Goal: Check status: Check status

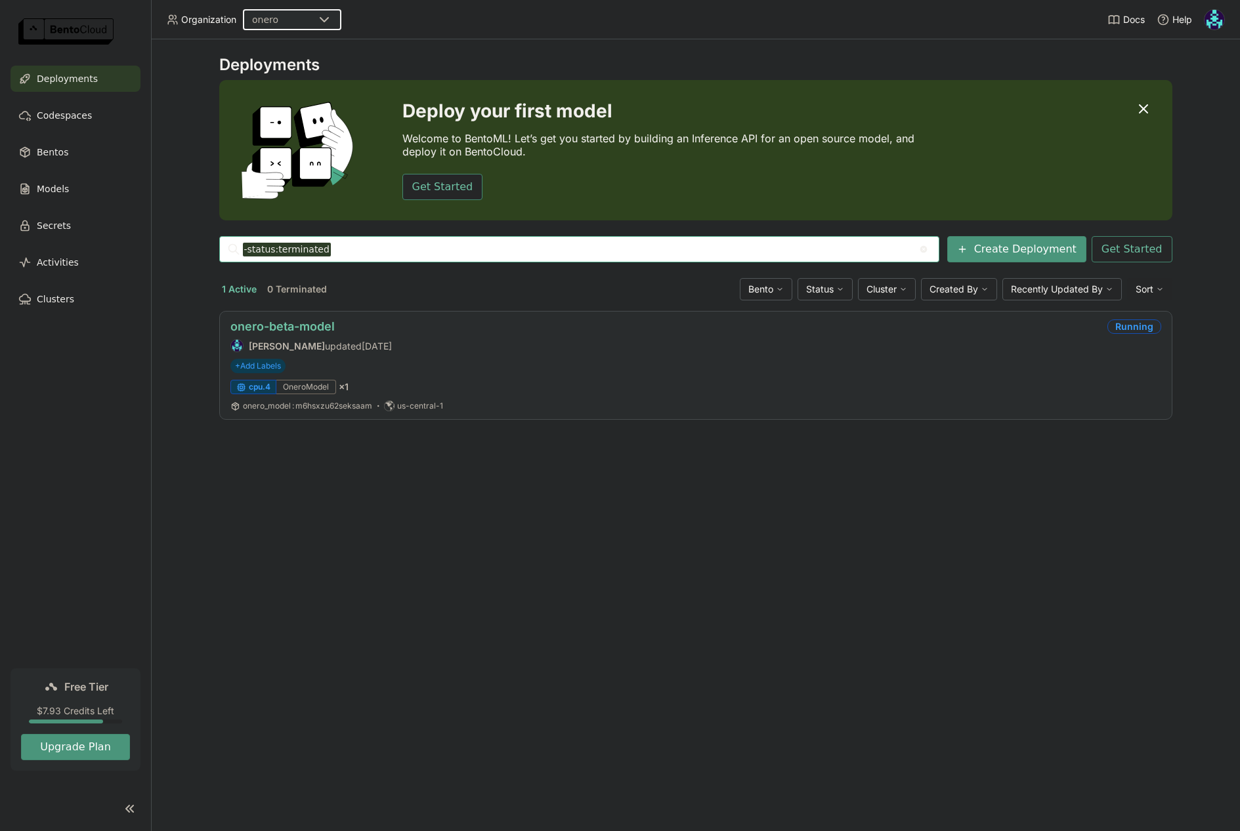
click at [296, 324] on link "onero-beta-model" at bounding box center [282, 327] width 104 height 14
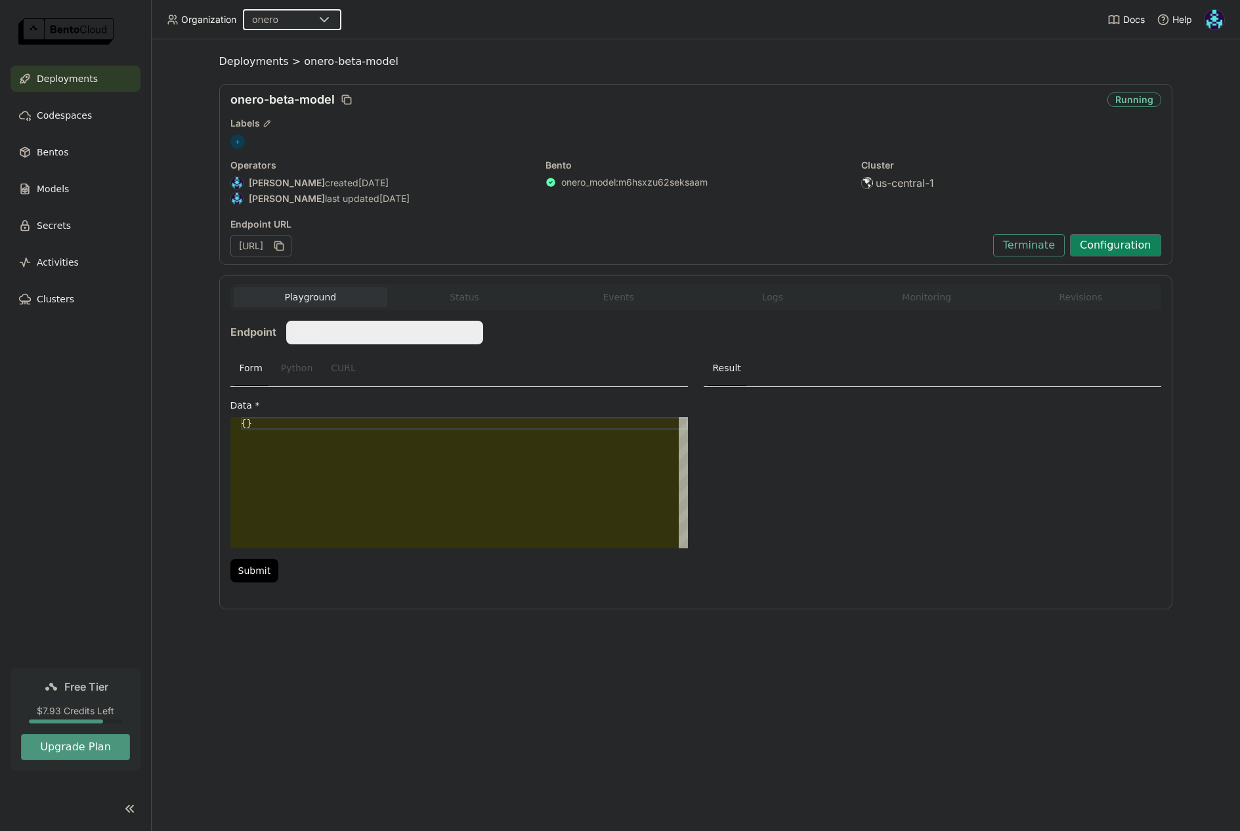
click at [1118, 249] on button "Configuration" at bounding box center [1115, 245] width 91 height 22
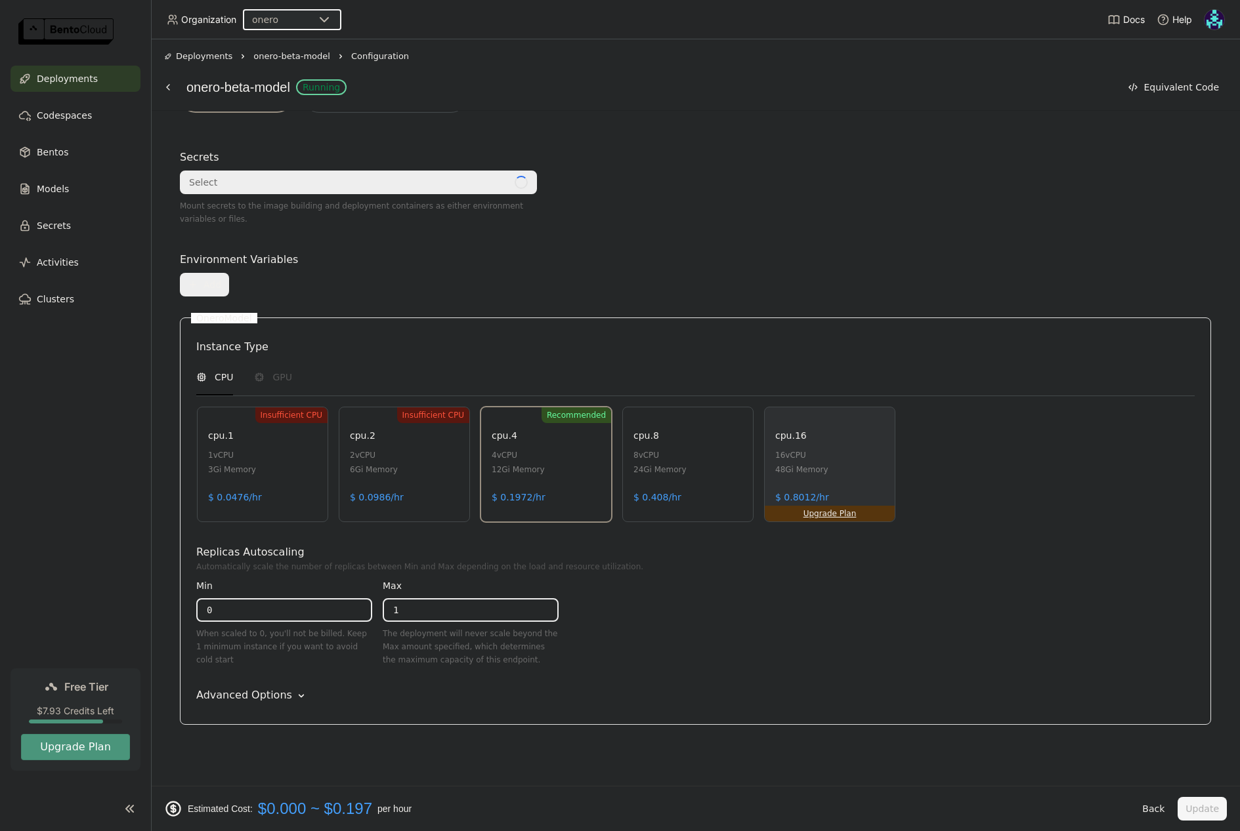
scroll to position [385, 0]
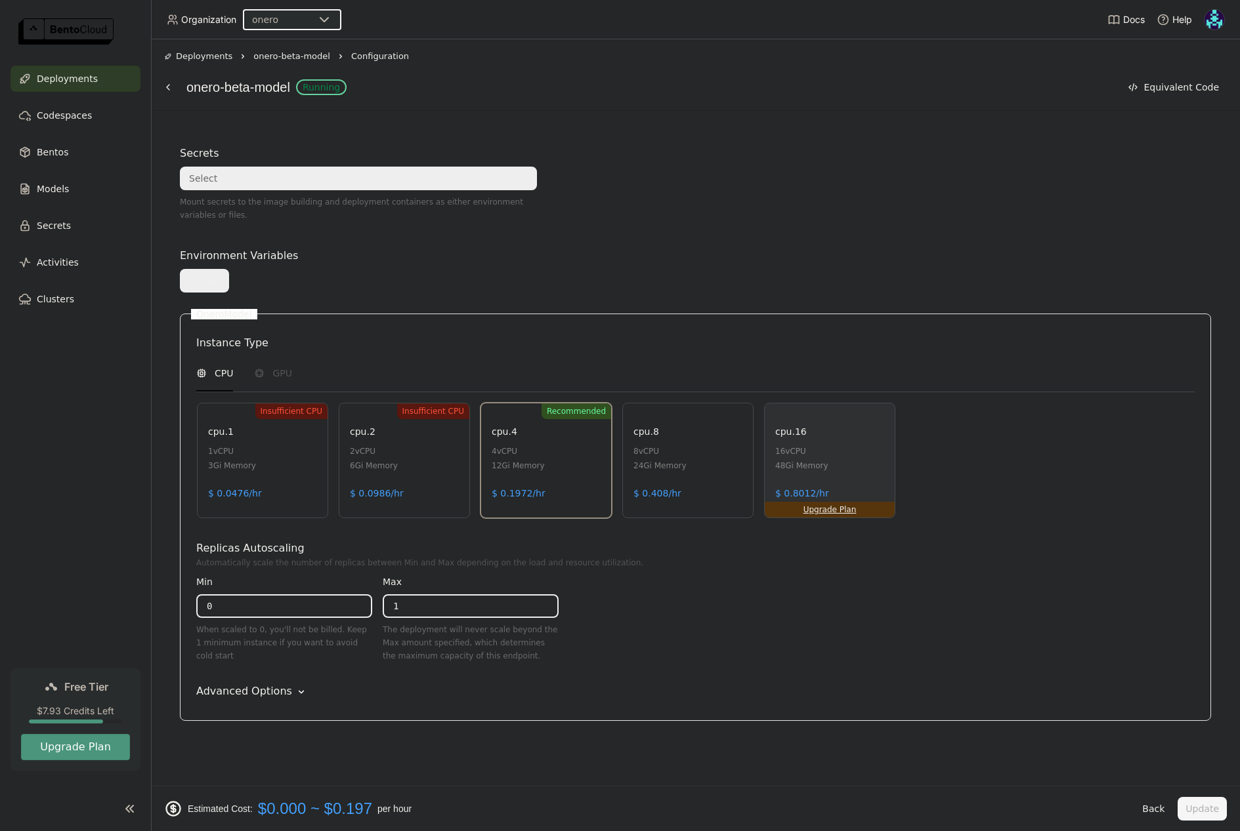
click at [265, 692] on div "Advanced Options" at bounding box center [244, 692] width 96 height 16
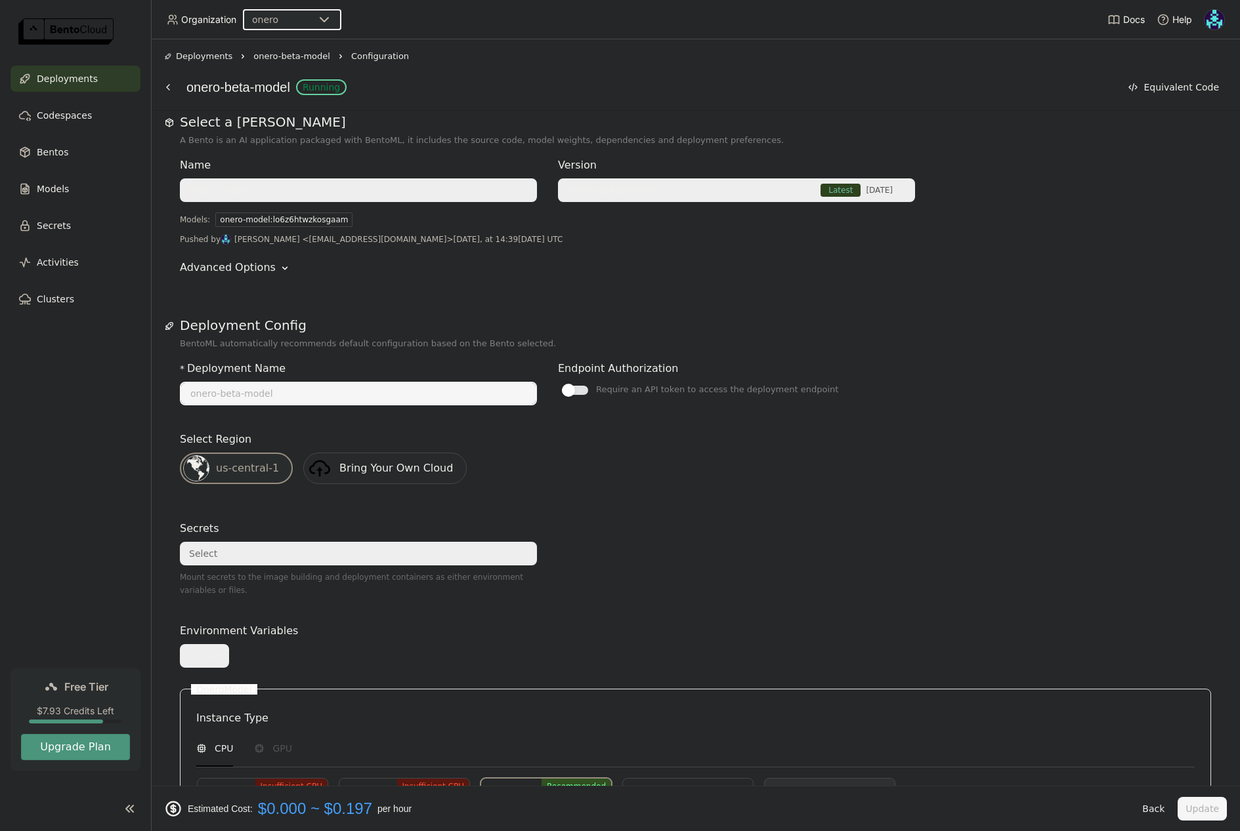
scroll to position [0, 0]
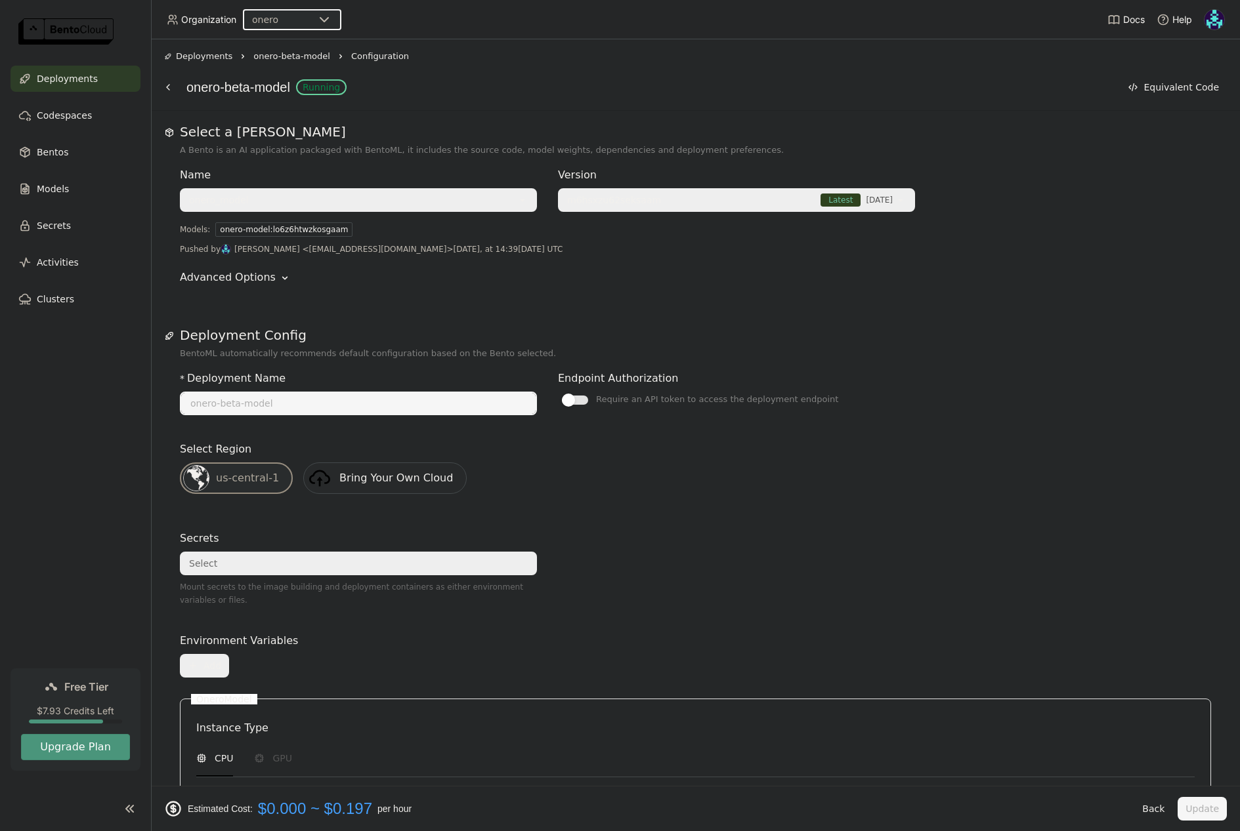
click at [312, 58] on span "onero-beta-model" at bounding box center [291, 56] width 77 height 13
